Goal: Navigation & Orientation: Find specific page/section

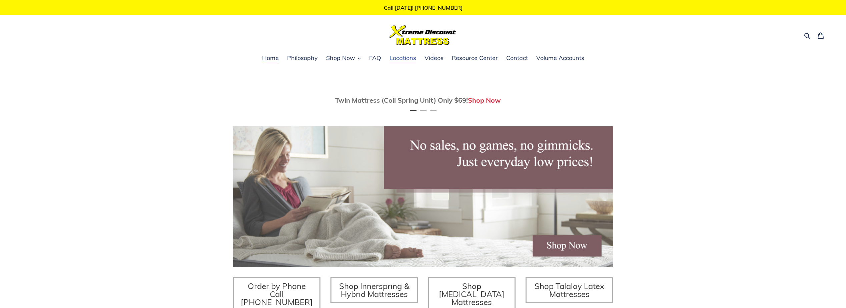
click at [401, 58] on span "Locations" at bounding box center [403, 58] width 27 height 8
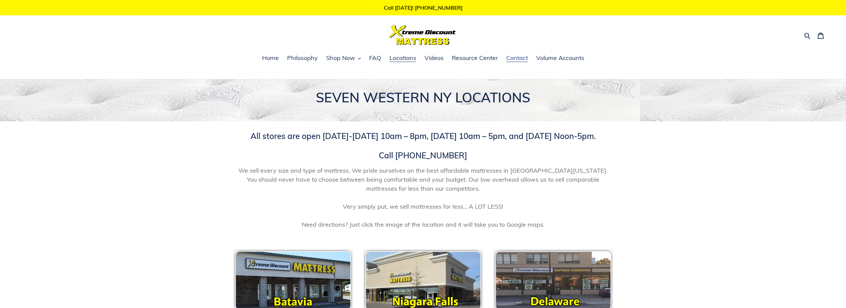
click at [521, 58] on span "Contact" at bounding box center [517, 58] width 22 height 8
